Goal: Task Accomplishment & Management: Complete application form

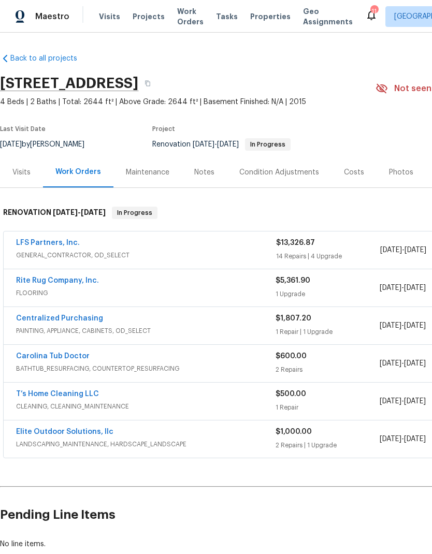
click at [46, 278] on link "Rite Rug Company, Inc." at bounding box center [57, 280] width 83 height 7
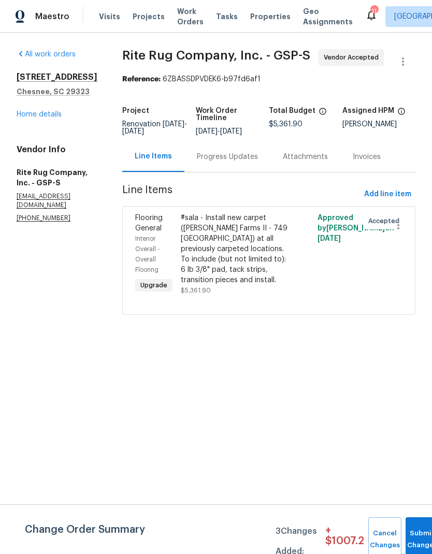
click at [271, 274] on div "#sala - Install new carpet (Abshire Farms II - 749 Stony Glade) at all previous…" at bounding box center [235, 249] width 108 height 72
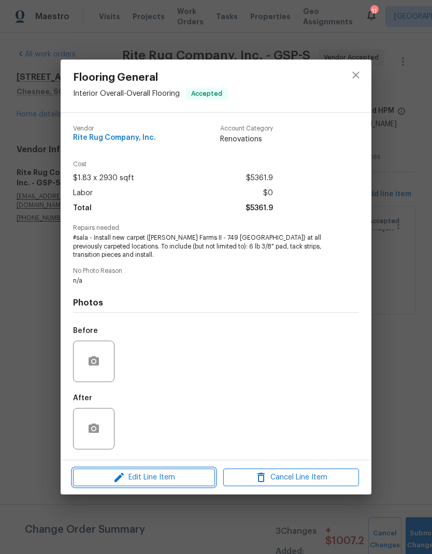
click at [198, 480] on span "Edit Line Item" at bounding box center [144, 477] width 136 height 13
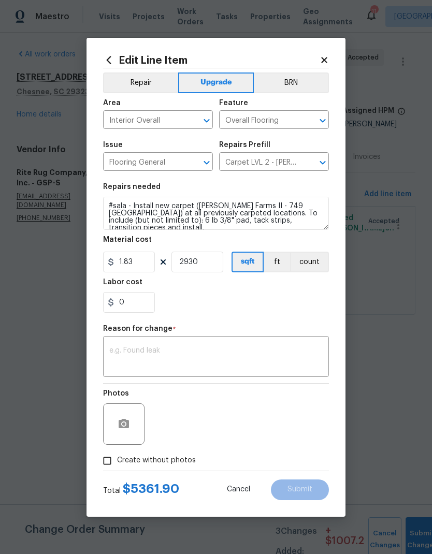
click at [208, 349] on textarea at bounding box center [215, 358] width 213 height 22
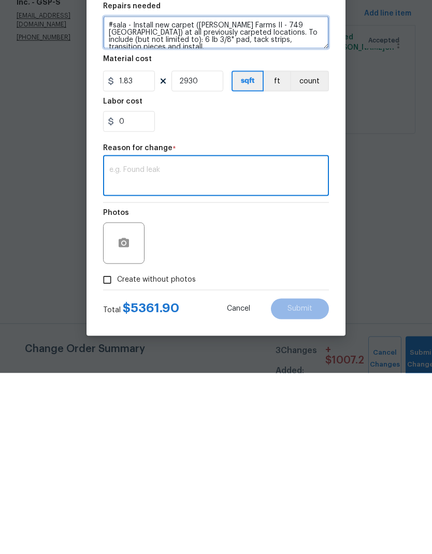
click at [319, 197] on textarea "#sala - Install new carpet (Abshire Farms II - 749 Stony Glade) at all previous…" at bounding box center [216, 213] width 226 height 33
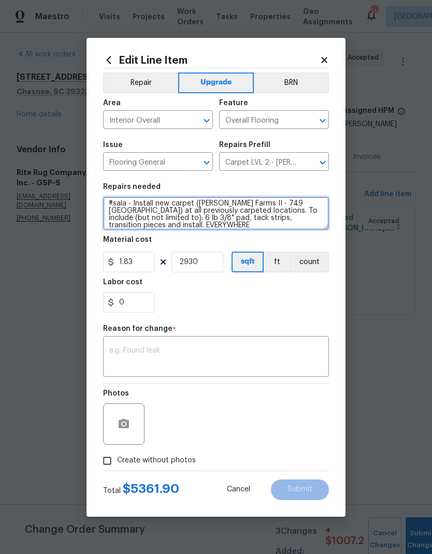
type textarea "#sala - Install new carpet (Abshire Farms II - 749 Stony Glade) at all previous…"
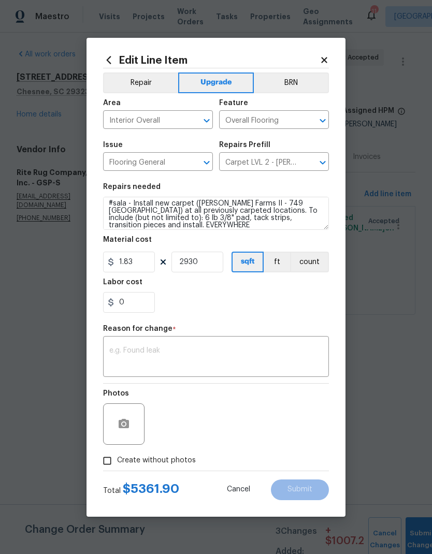
click at [327, 55] on icon at bounding box center [323, 59] width 9 height 9
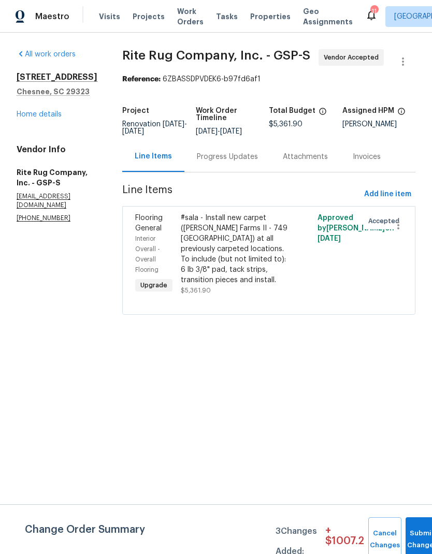
click at [136, 17] on span "Projects" at bounding box center [148, 16] width 32 height 10
click at [288, 269] on div "#sala - Install new carpet (Abshire Farms II - 749 Stony Glade) at all previous…" at bounding box center [235, 249] width 108 height 72
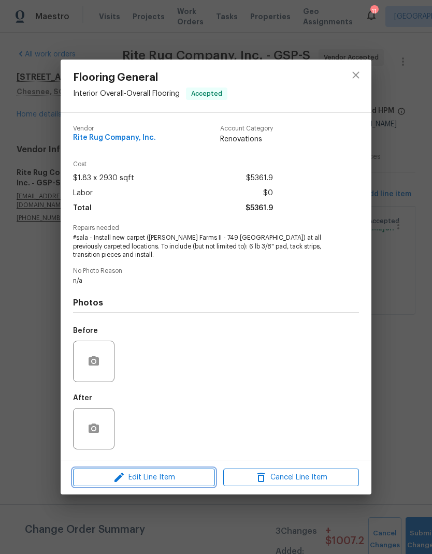
click at [194, 476] on span "Edit Line Item" at bounding box center [144, 477] width 136 height 13
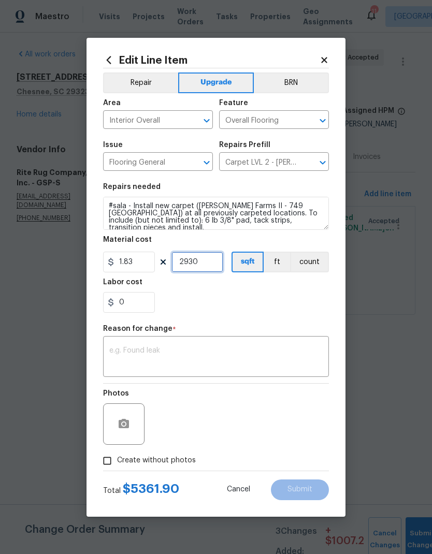
click at [195, 267] on input "2930" at bounding box center [197, 262] width 52 height 21
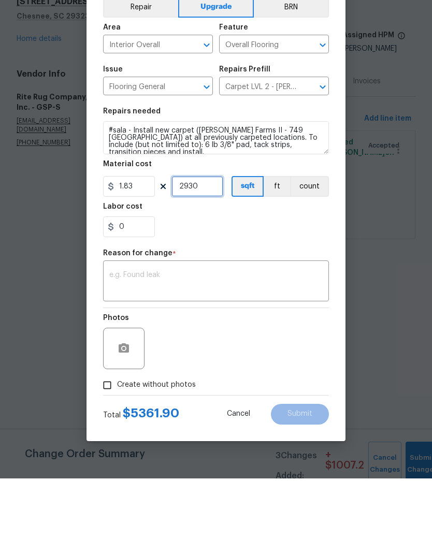
type input "2930"
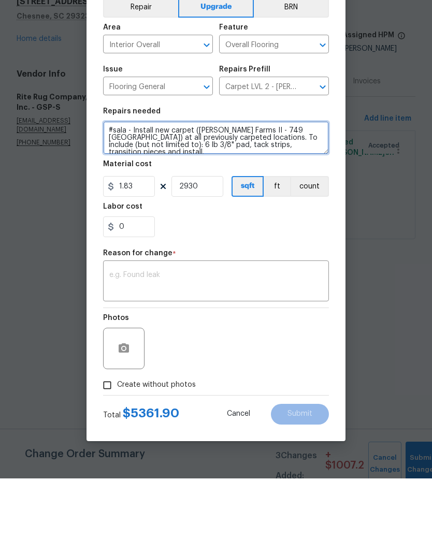
click at [317, 197] on textarea "#sala - Install new carpet (Abshire Farms II - 749 Stony Glade) at all previous…" at bounding box center [216, 213] width 226 height 33
type textarea "#sala - Install new carpet (Abshire Farms II - 749 Stony Glade) at all previous…"
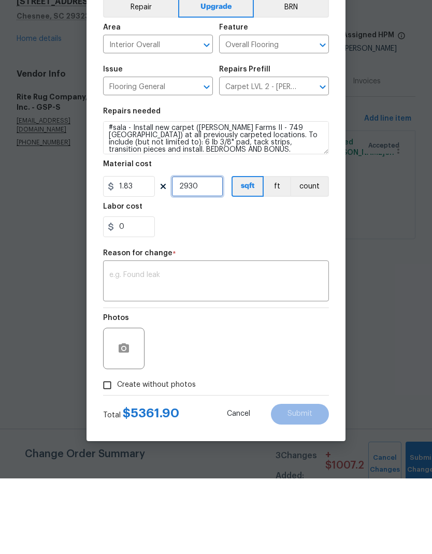
click at [193, 252] on input "2930" at bounding box center [197, 262] width 52 height 21
click at [194, 252] on input "2930" at bounding box center [197, 262] width 52 height 21
click at [191, 252] on input "2930" at bounding box center [197, 262] width 52 height 21
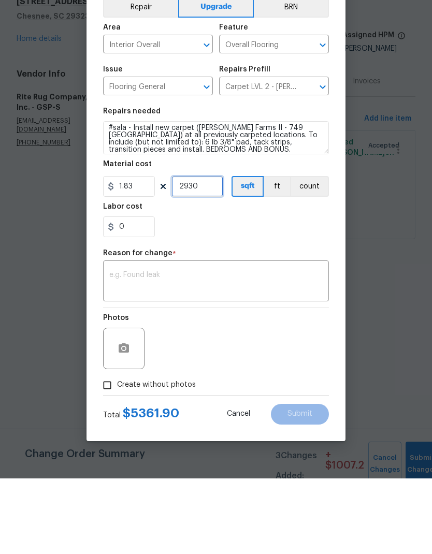
click at [191, 252] on input "2930" at bounding box center [197, 262] width 52 height 21
type input "1500"
click at [290, 292] on div "0" at bounding box center [216, 302] width 226 height 21
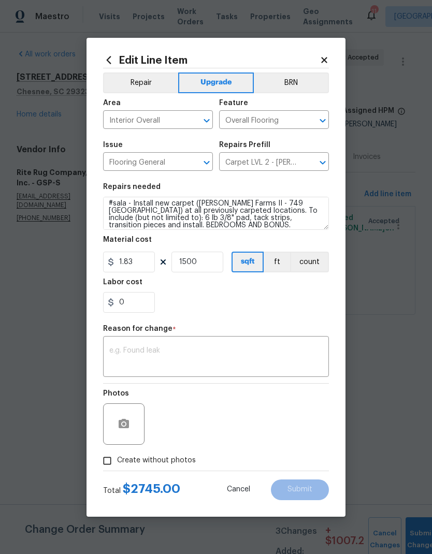
click at [250, 303] on div "0" at bounding box center [216, 302] width 226 height 21
click at [222, 361] on textarea at bounding box center [215, 358] width 213 height 22
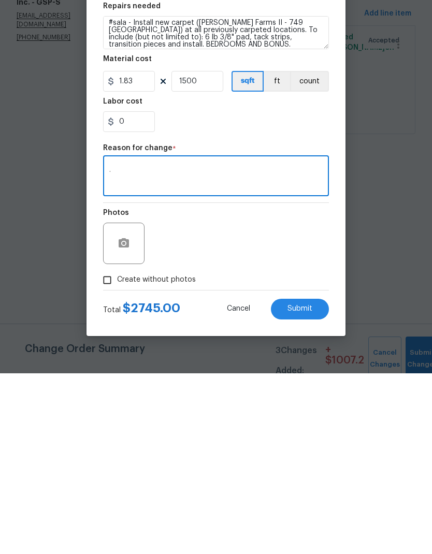
type textarea "."
click at [306, 479] on button "Submit" at bounding box center [300, 489] width 58 height 21
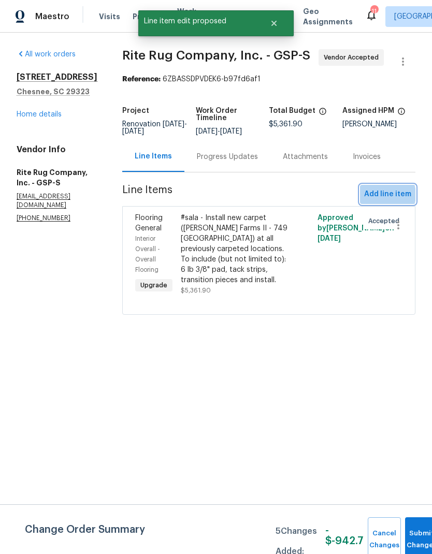
click at [382, 201] on span "Add line item" at bounding box center [387, 194] width 47 height 13
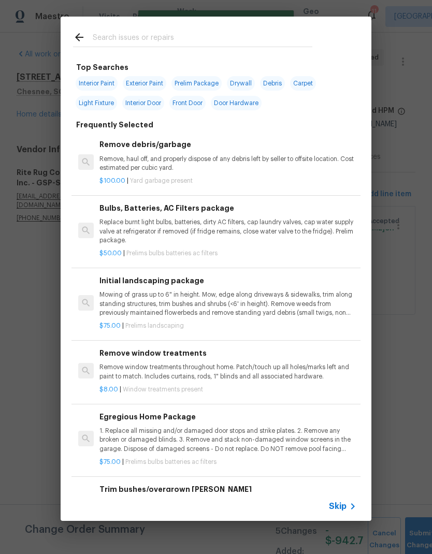
click at [249, 32] on input "text" at bounding box center [202, 39] width 219 height 16
type input "Floor"
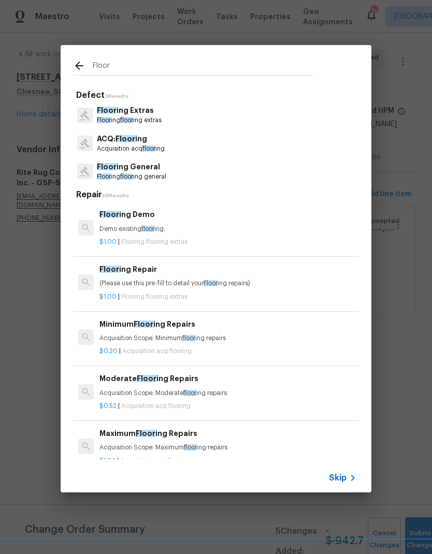
click at [146, 178] on p "Floor ing floor ing general" at bounding box center [131, 176] width 69 height 9
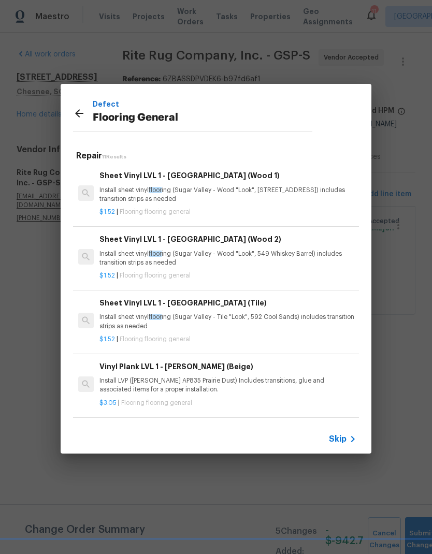
click at [146, 178] on h6 "Sheet Vinyl LVL 1 - Sugar Valley (Wood 1)" at bounding box center [227, 175] width 257 height 11
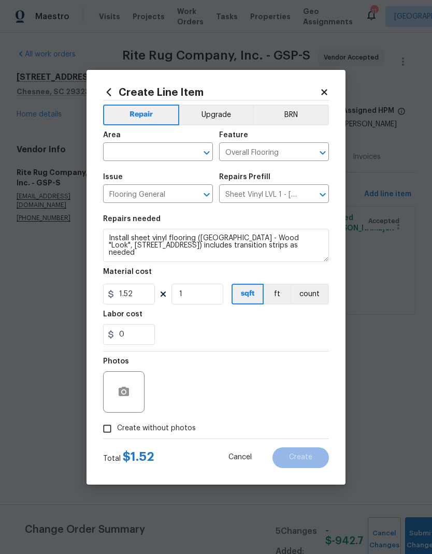
click at [328, 94] on icon at bounding box center [323, 91] width 9 height 9
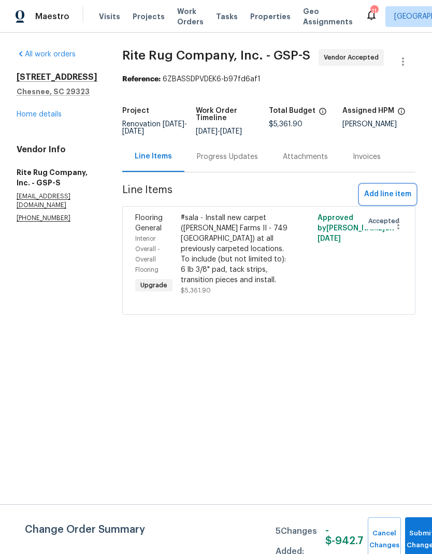
click at [387, 201] on span "Add line item" at bounding box center [387, 194] width 47 height 13
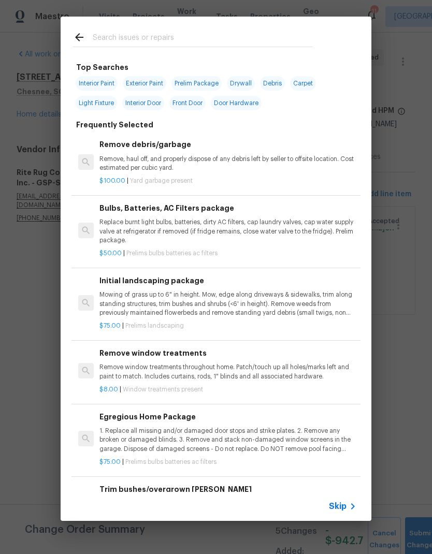
click at [226, 33] on input "text" at bounding box center [202, 39] width 219 height 16
type input "Floor"
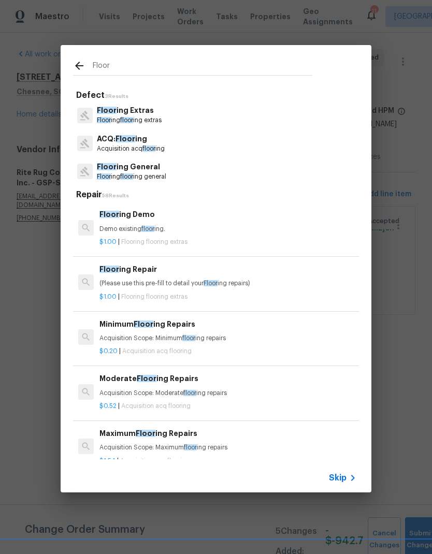
click at [149, 169] on p "Floor ing General" at bounding box center [131, 166] width 69 height 11
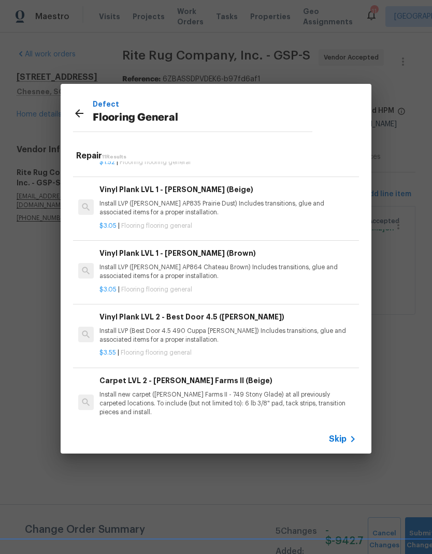
scroll to position [176, 0]
click at [271, 270] on p "Install LVP (Knighton AP864 Chateau Brown) Includes transitions, glue and assoc…" at bounding box center [227, 272] width 257 height 18
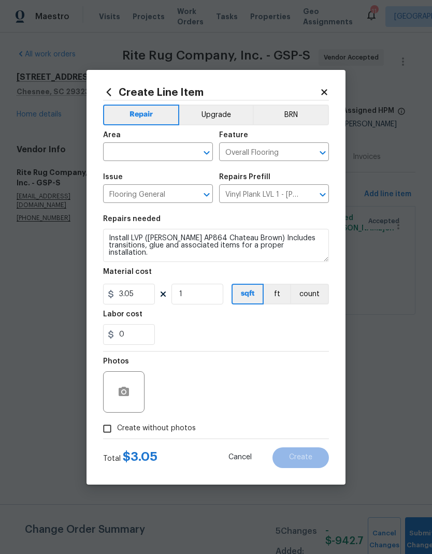
click at [160, 149] on input "text" at bounding box center [143, 153] width 81 height 16
click at [173, 193] on li "Interior Overall" at bounding box center [158, 192] width 110 height 17
type input "Interior Overall"
click at [173, 193] on input "Flooring General" at bounding box center [143, 195] width 81 height 16
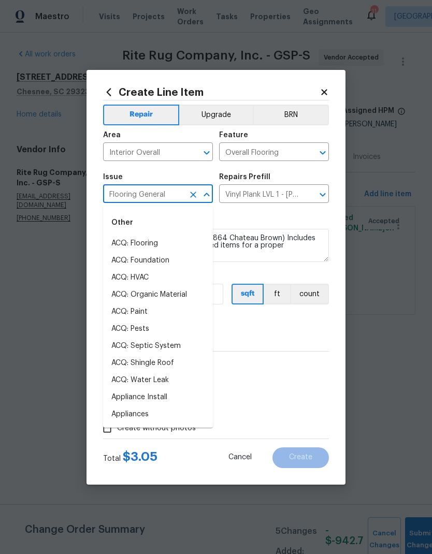
click at [300, 330] on div "0" at bounding box center [216, 334] width 226 height 21
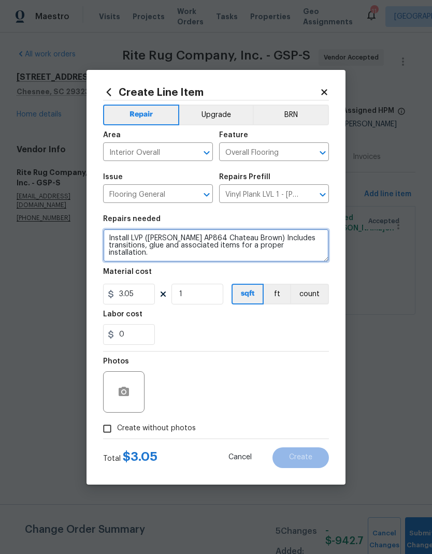
click at [320, 242] on textarea "Install LVP (Knighton AP864 Chateau Brown) Includes transitions, glue and assoc…" at bounding box center [216, 245] width 226 height 33
click at [327, 245] on textarea "Install LVP (Knighton AP864 Chateau Brown) Includes transitions, glue and assoc…" at bounding box center [216, 245] width 226 height 33
type textarea "Install LVP (Knighton AP864 Chateau Brown) Includes transitions, glue and assoc…"
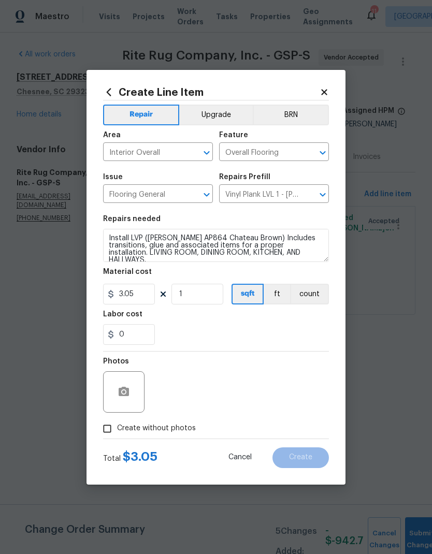
click at [223, 114] on button "Upgrade" at bounding box center [216, 115] width 74 height 21
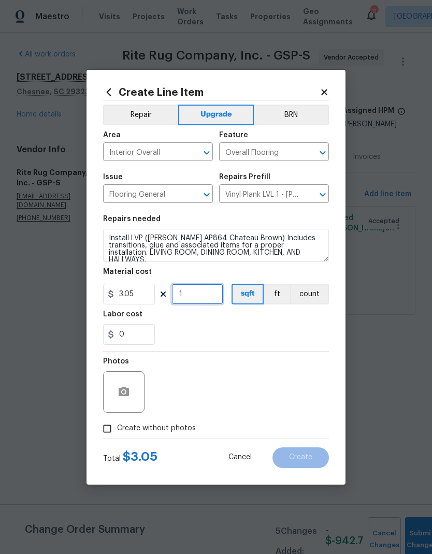
click at [187, 300] on input "1" at bounding box center [197, 294] width 52 height 21
type input "1300"
click at [299, 328] on div "0" at bounding box center [216, 334] width 226 height 21
click at [107, 426] on input "Create without photos" at bounding box center [107, 429] width 20 height 20
checkbox input "true"
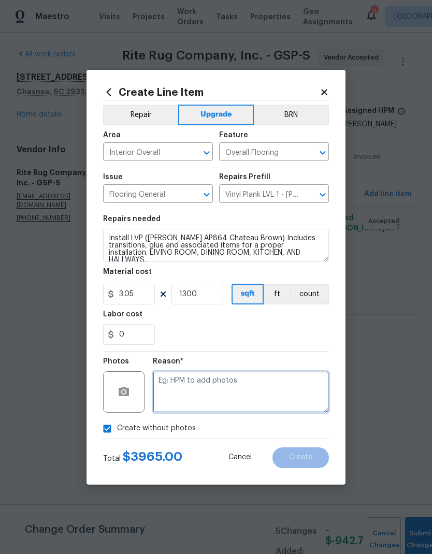
click at [263, 397] on textarea at bounding box center [241, 391] width 176 height 41
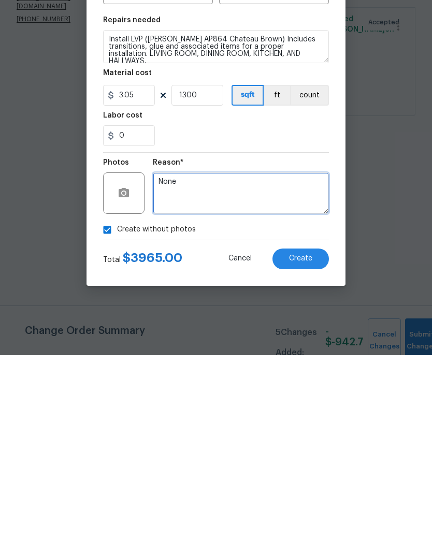
type textarea "None"
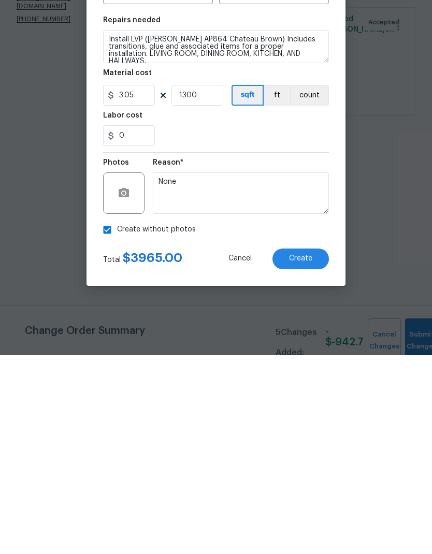
click at [298, 453] on span "Create" at bounding box center [300, 457] width 23 height 8
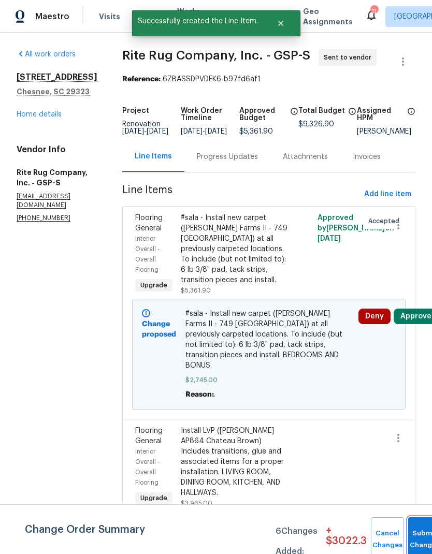
click at [421, 534] on button "Submit Changes" at bounding box center [424, 539] width 33 height 45
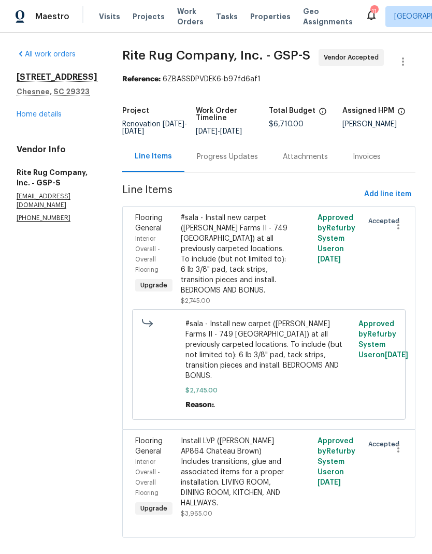
click at [261, 294] on div "#sala - Install new carpet (Abshire Farms II - 749 Stony Glade) at all previous…" at bounding box center [235, 254] width 108 height 83
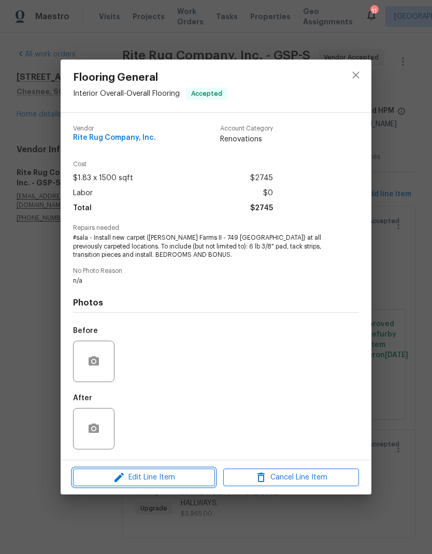
click at [123, 479] on icon "button" at bounding box center [119, 477] width 12 height 12
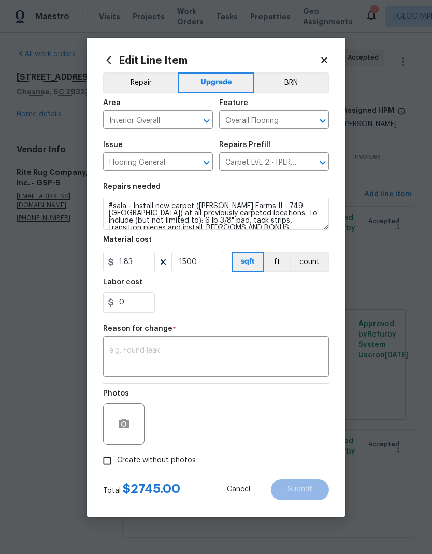
click at [286, 165] on input "Carpet LVL 2 - Abshire Farms II (Beige) $1.83" at bounding box center [259, 163] width 81 height 16
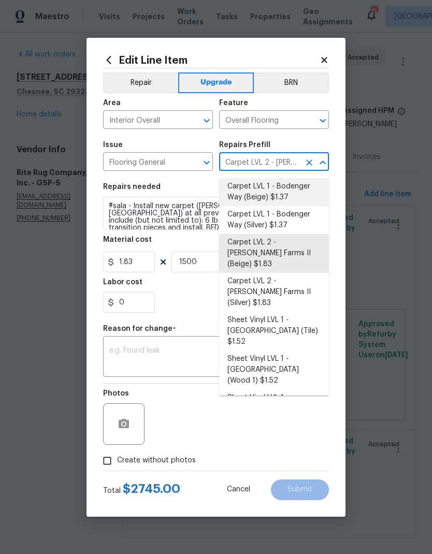
click at [280, 194] on li "Carpet LVL 1 - Bodenger Way (Beige) $1.37" at bounding box center [274, 192] width 110 height 28
type input "Carpet LVL 2 - Abshire Farms II (Beige) $1.83"
type textarea "Install new carpet. (Bodenger Way 749 Bird Bath, Beige) at all previously carpe…"
type input "Carpet LVL 1 - Bodenger Way (Beige) $1.37"
type input "1.37"
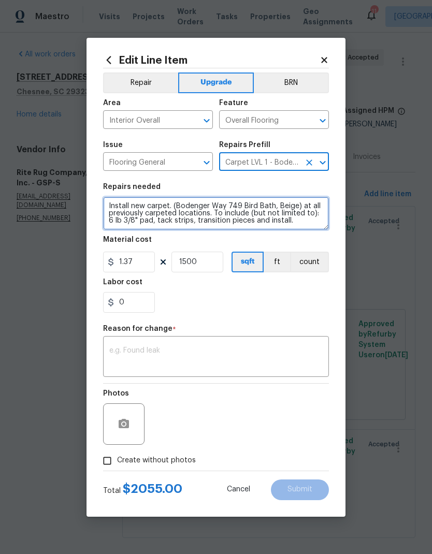
click at [301, 221] on textarea "Install new carpet. (Bodenger Way 749 Bird Bath, Beige) at all previously carpe…" at bounding box center [216, 213] width 226 height 33
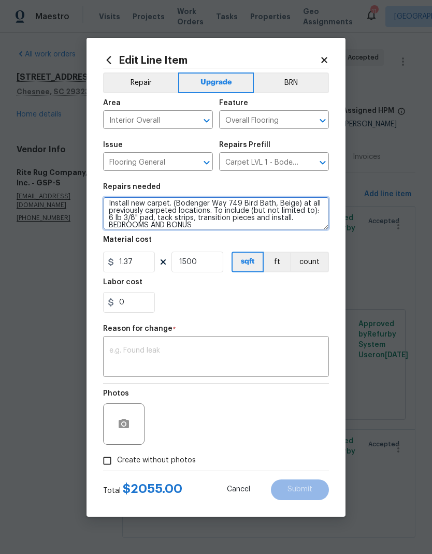
type textarea "Install new carpet. (Bodenger Way 749 Bird Bath, Beige) at all previously carpe…"
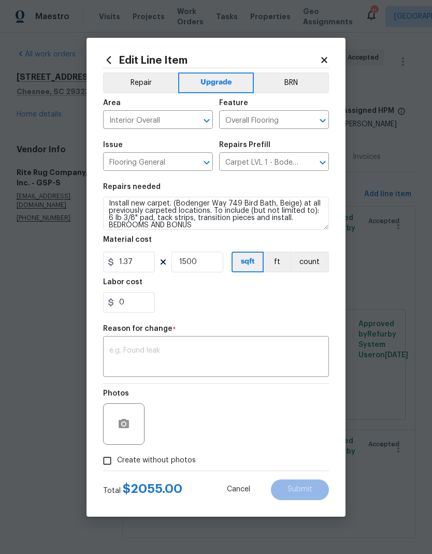
click at [291, 296] on div "0" at bounding box center [216, 302] width 226 height 21
click at [269, 355] on textarea at bounding box center [215, 358] width 213 height 22
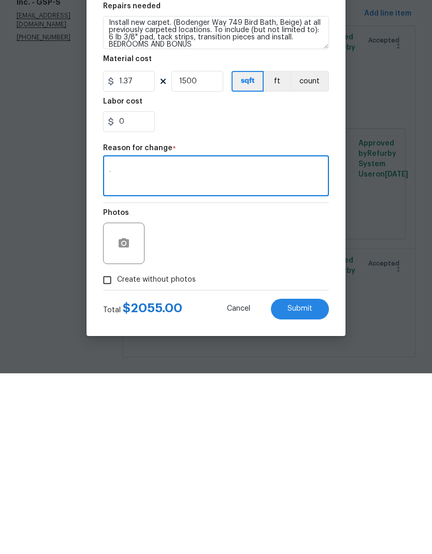
type textarea "."
click at [300, 384] on div "Photos" at bounding box center [216, 417] width 226 height 67
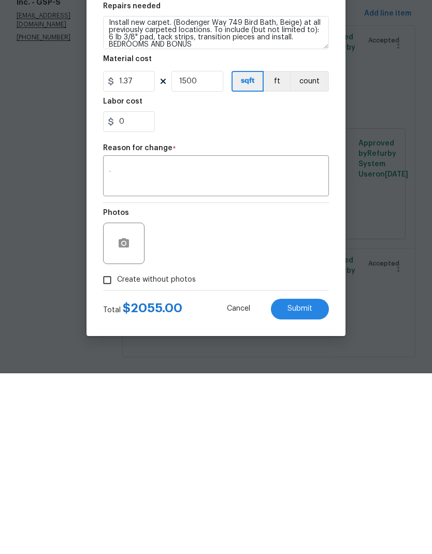
scroll to position [17, 0]
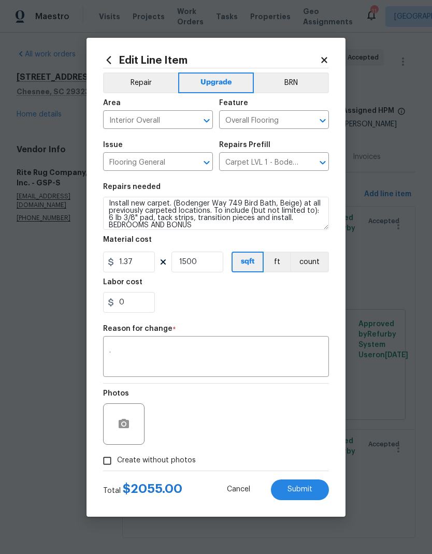
click at [299, 309] on div "0" at bounding box center [216, 302] width 226 height 21
click at [314, 489] on button "Submit" at bounding box center [300, 489] width 58 height 21
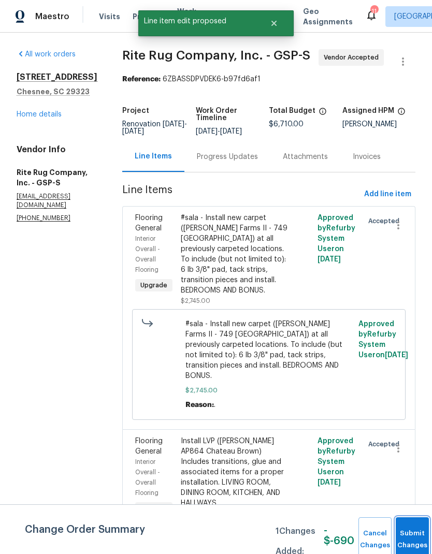
click at [404, 536] on button "Submit Changes" at bounding box center [411, 539] width 33 height 45
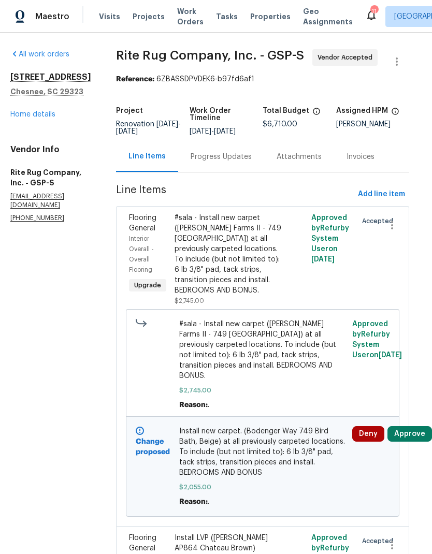
scroll to position [0, 7]
click at [23, 111] on link "Home details" at bounding box center [32, 114] width 45 height 7
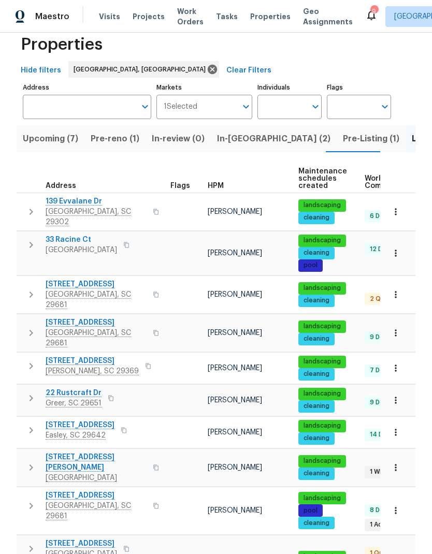
scroll to position [21, 0]
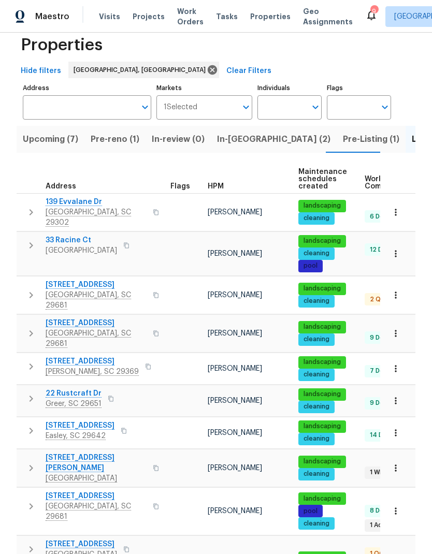
click at [67, 491] on span "[STREET_ADDRESS]" at bounding box center [96, 496] width 101 height 10
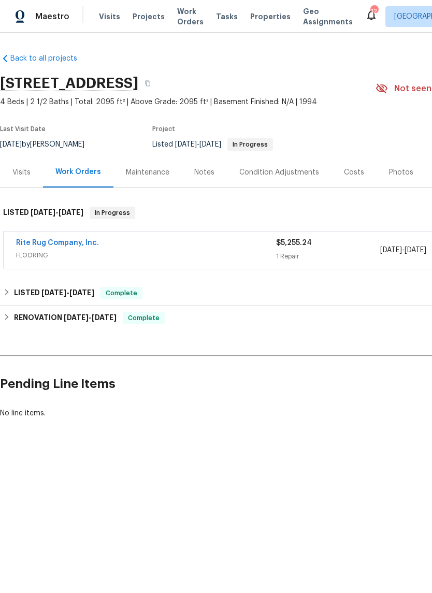
click at [31, 243] on link "Rite Rug Company, Inc." at bounding box center [57, 242] width 83 height 7
